Goal: Entertainment & Leisure: Consume media (video, audio)

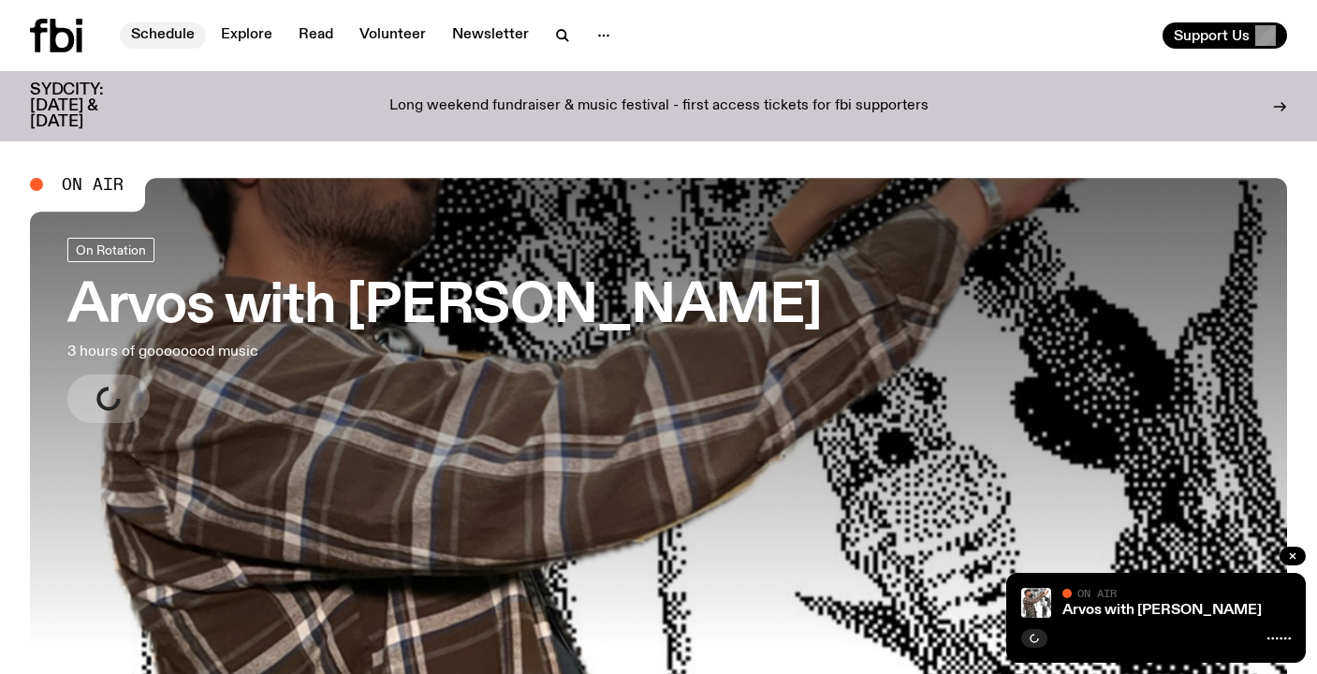
click at [177, 36] on link "Schedule" at bounding box center [163, 35] width 86 height 26
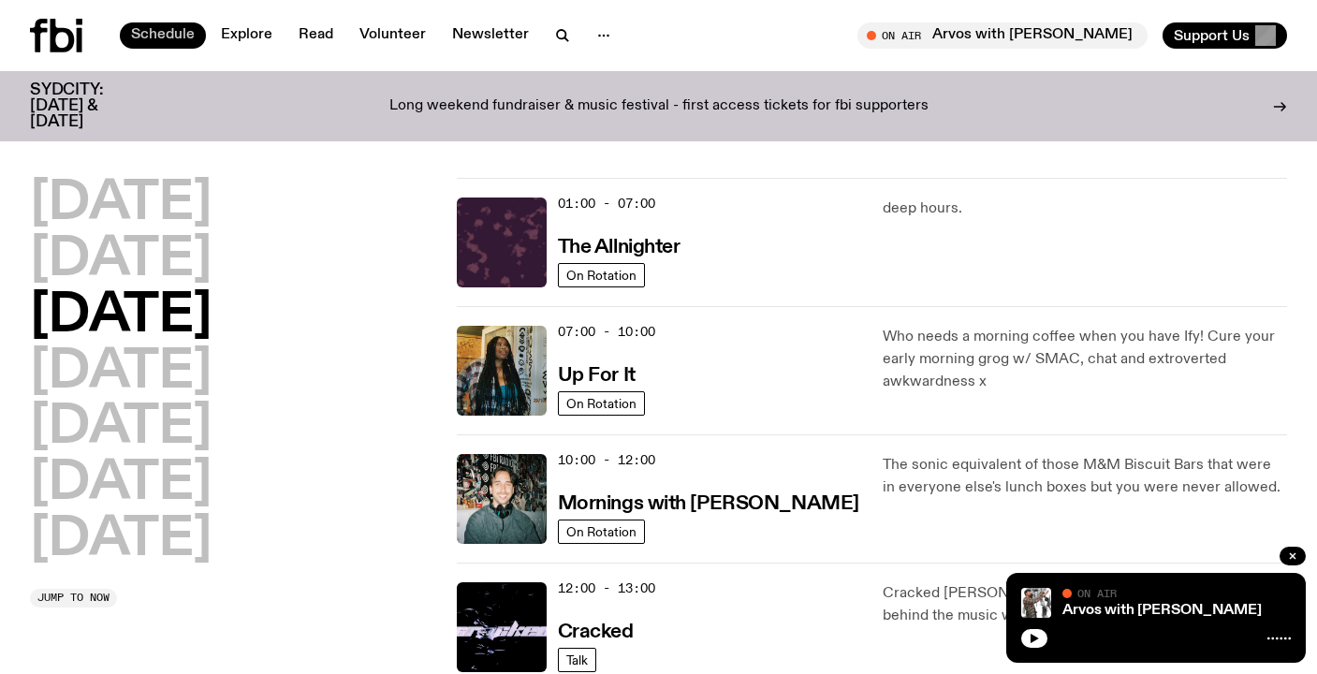
click at [153, 37] on link "Schedule" at bounding box center [163, 35] width 86 height 26
click at [175, 253] on h2 "[DATE]" at bounding box center [121, 260] width 182 height 52
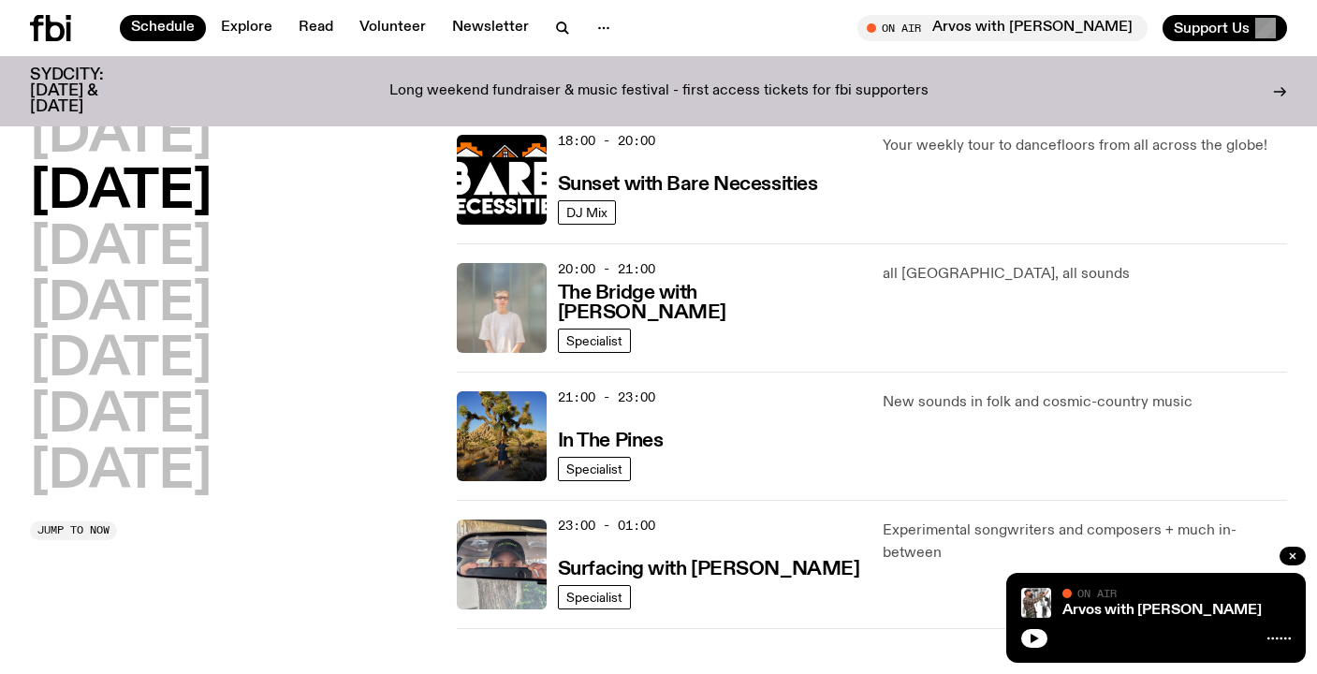
scroll to position [900, 0]
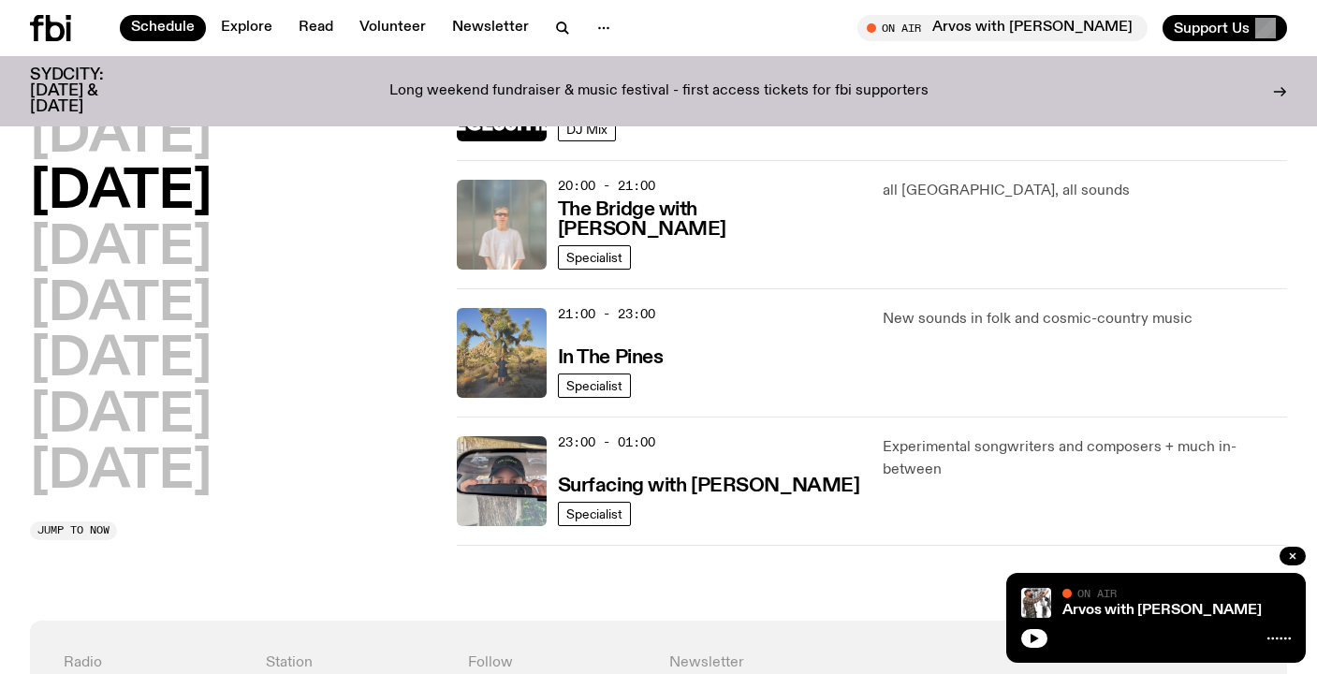
click at [494, 367] on img at bounding box center [502, 353] width 90 height 90
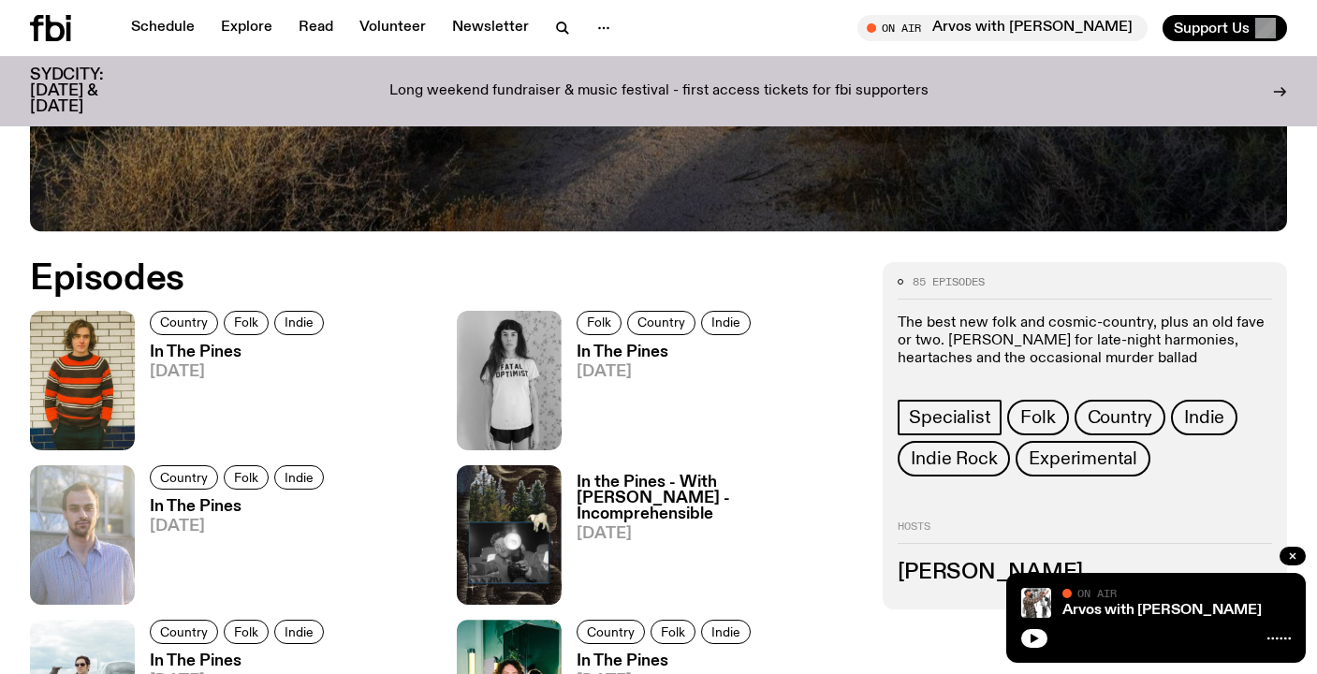
scroll to position [738, 0]
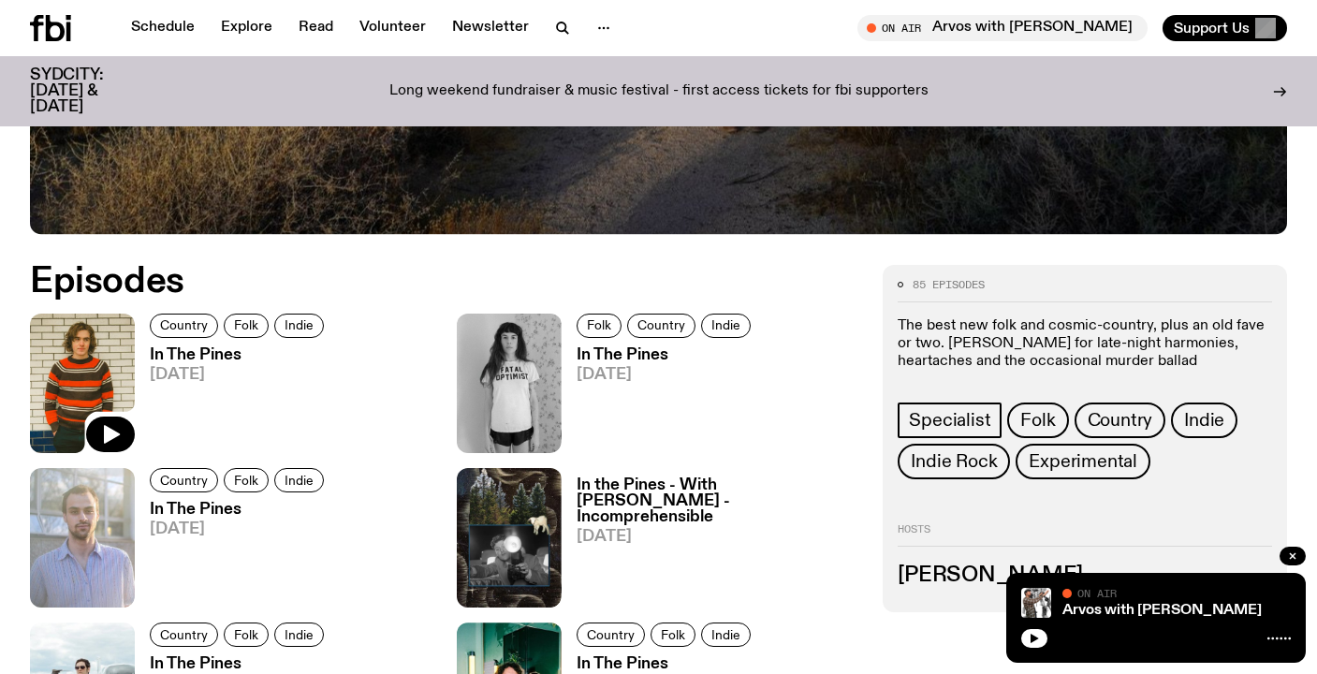
click at [98, 377] on img at bounding box center [82, 383] width 105 height 139
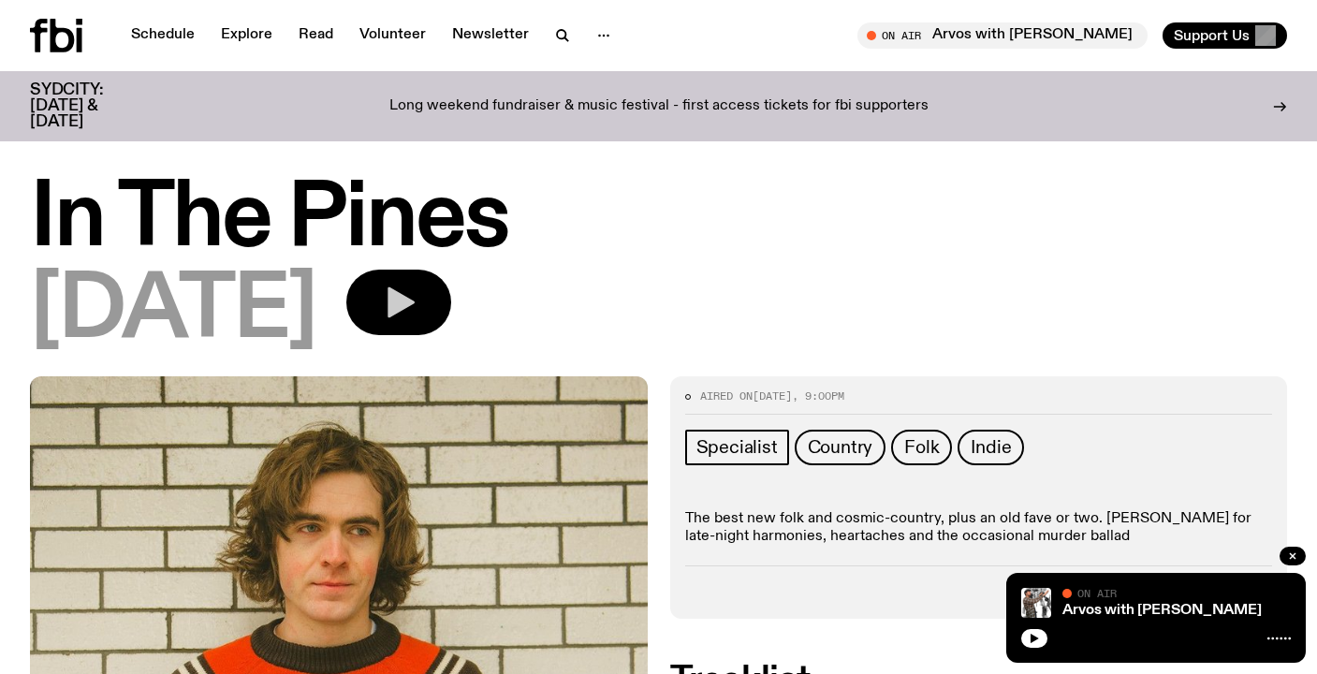
click at [415, 300] on icon "button" at bounding box center [400, 302] width 27 height 31
